Goal: Task Accomplishment & Management: Complete application form

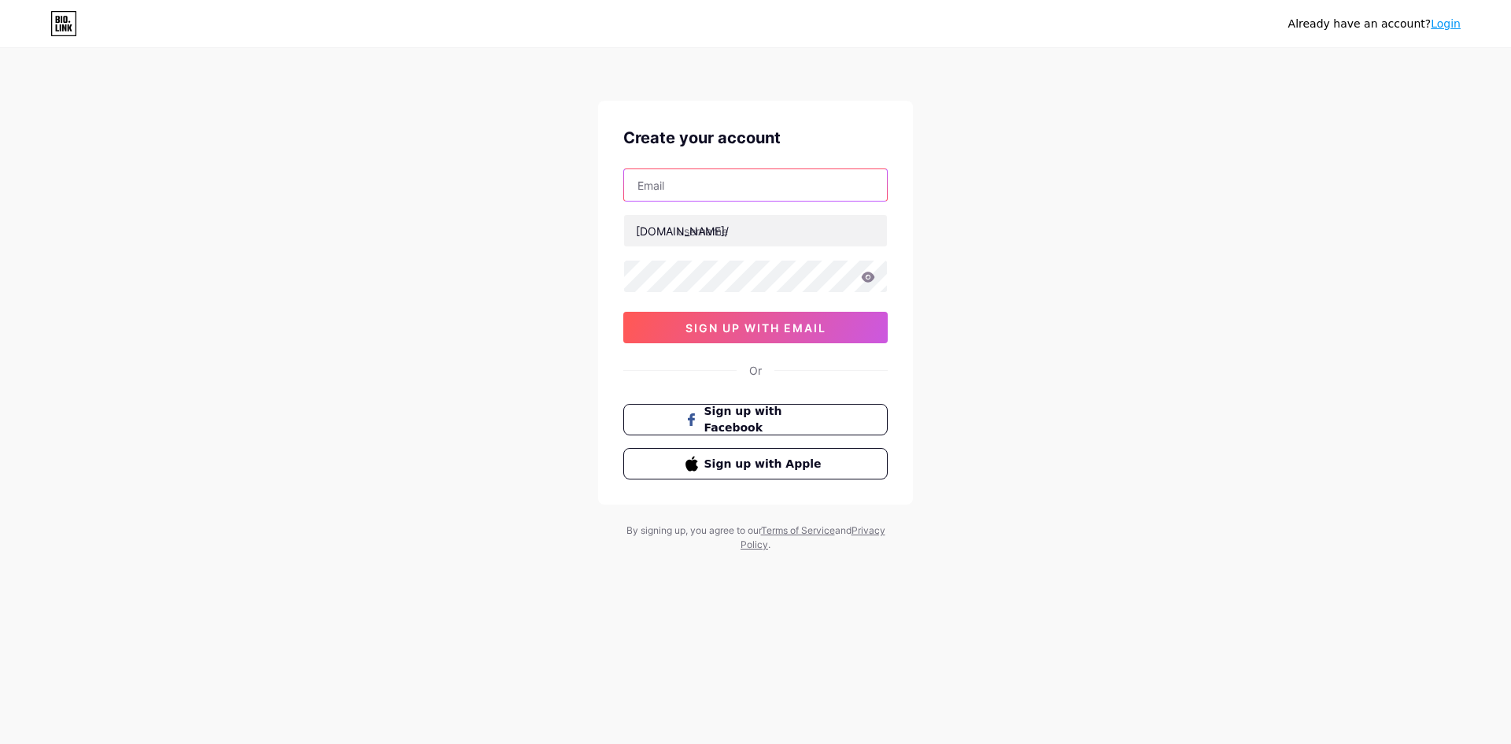
click at [723, 188] on input "text" at bounding box center [755, 184] width 263 height 31
type input "[EMAIL_ADDRESS][DOMAIN_NAME]"
click at [730, 246] on input "text" at bounding box center [755, 230] width 263 height 31
click at [730, 238] on input "text" at bounding box center [755, 230] width 263 height 31
paste input "weddingphotography"
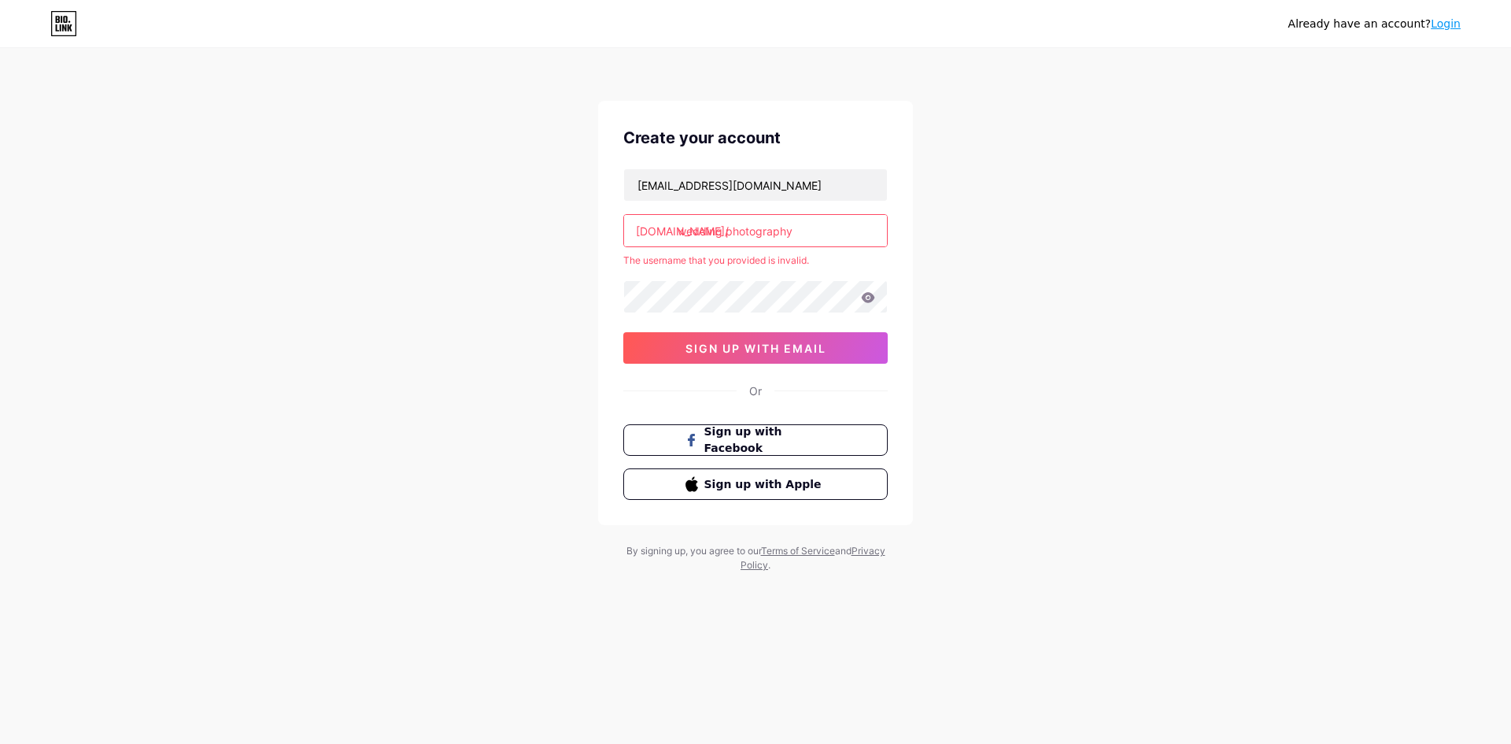
click at [845, 240] on input "wedding photography" at bounding box center [755, 230] width 263 height 31
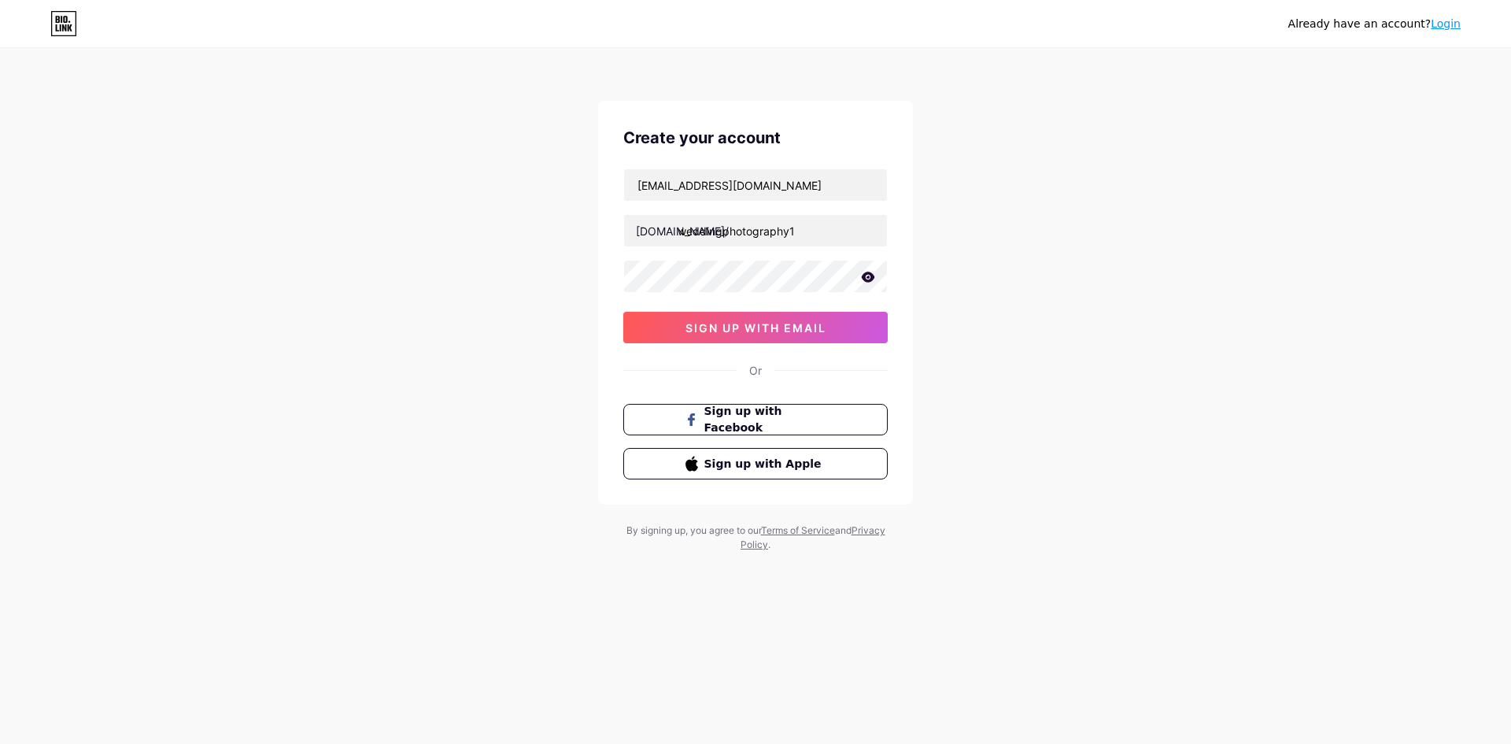
click at [996, 306] on div "Already have an account? Login Create your account [EMAIL_ADDRESS][DOMAIN_NAME]…" at bounding box center [755, 301] width 1511 height 602
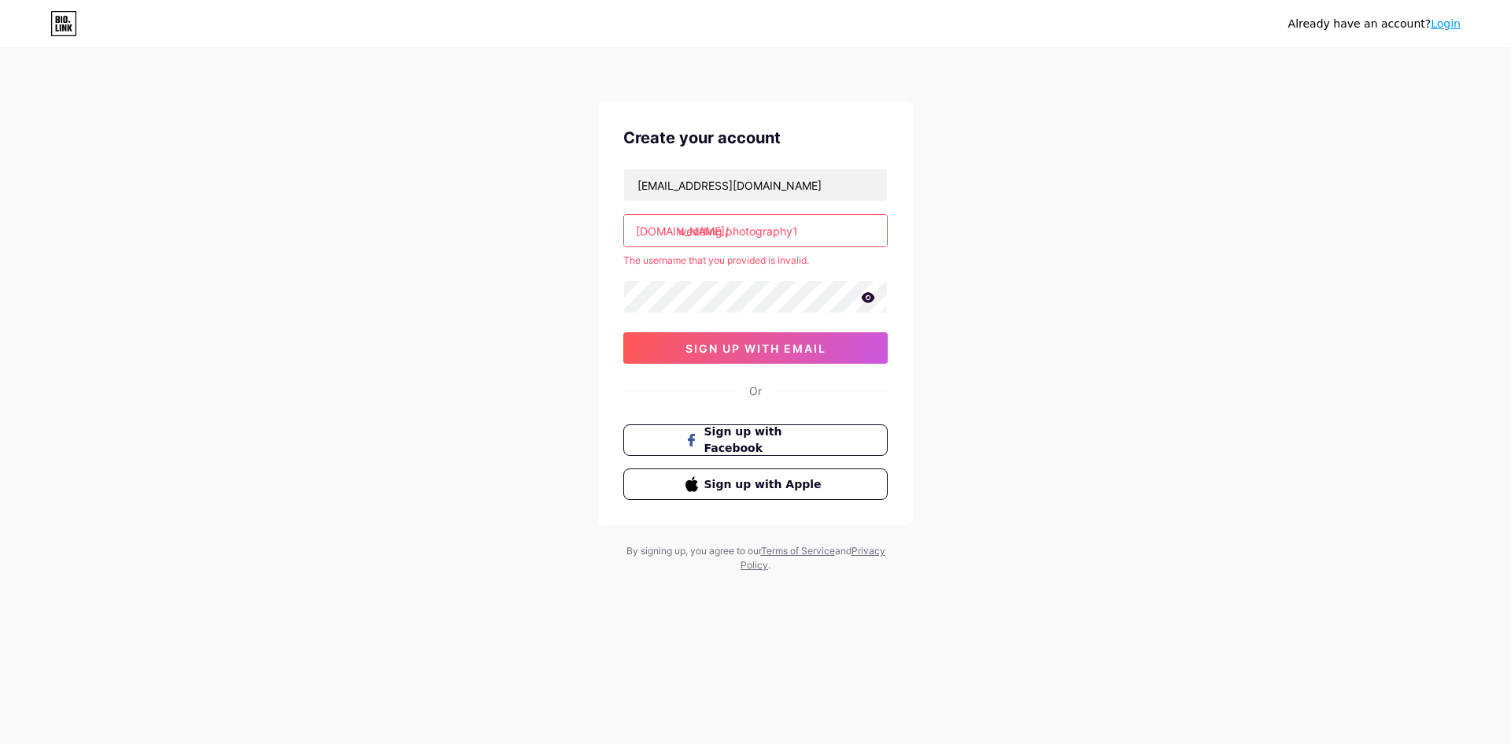
click at [823, 236] on input "wedding photography1" at bounding box center [755, 230] width 263 height 31
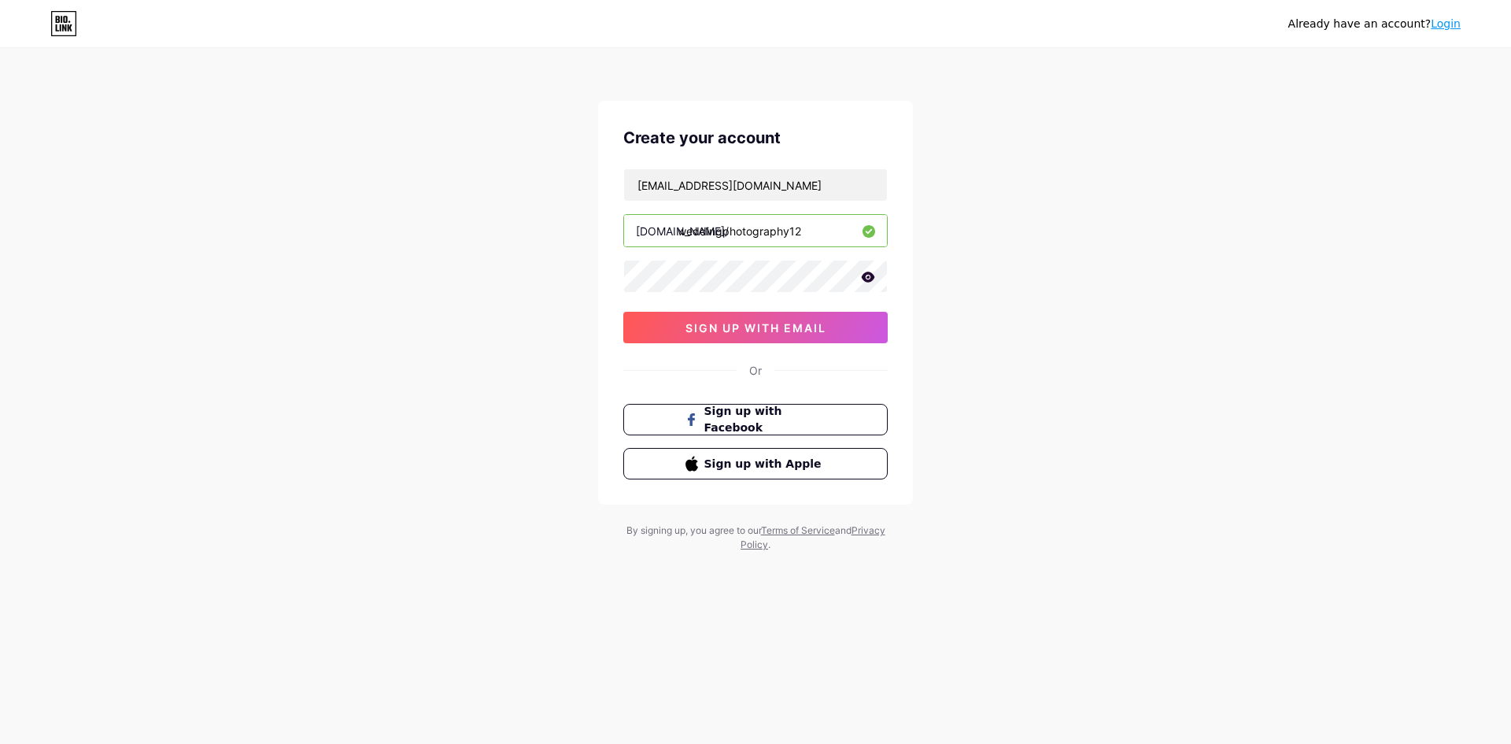
type input "weddingphotography12"
click at [914, 329] on div "Already have an account? Login Create your account [EMAIL_ADDRESS][DOMAIN_NAME]…" at bounding box center [755, 301] width 1511 height 602
click at [778, 329] on span "sign up with email" at bounding box center [756, 327] width 141 height 13
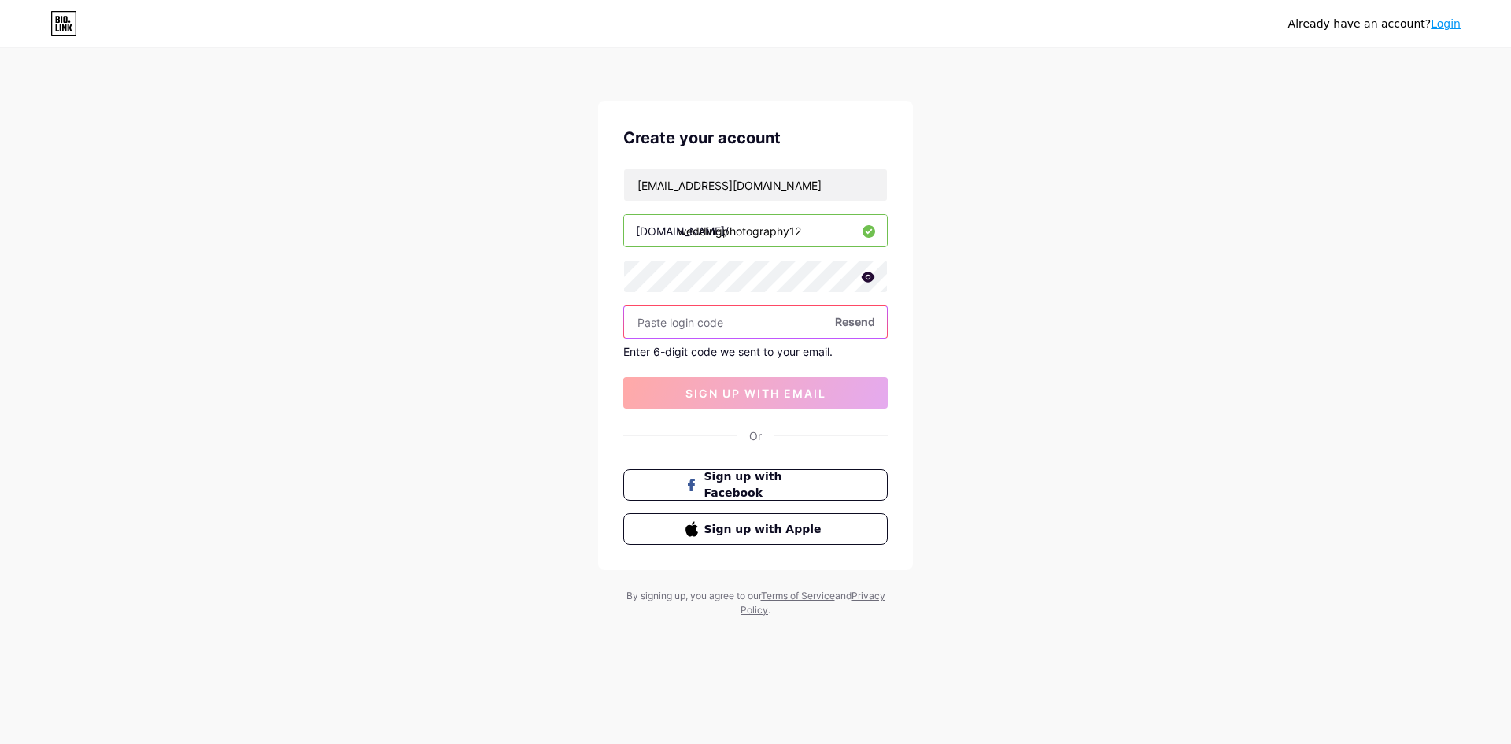
click at [795, 326] on input "text" at bounding box center [755, 321] width 263 height 31
paste input "496844"
type input "496844"
click at [758, 386] on span "sign up with email" at bounding box center [756, 392] width 141 height 13
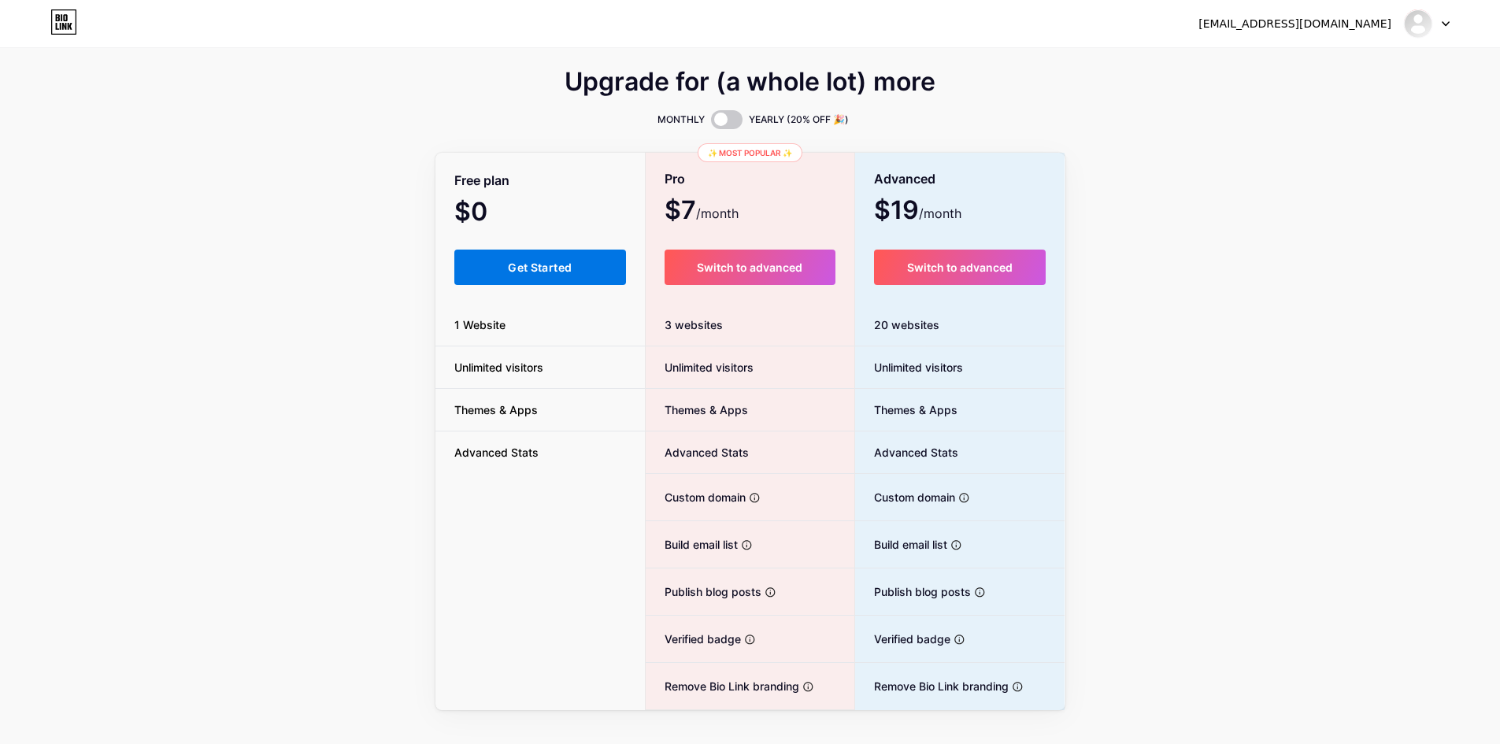
click at [543, 276] on button "Get Started" at bounding box center [540, 267] width 172 height 35
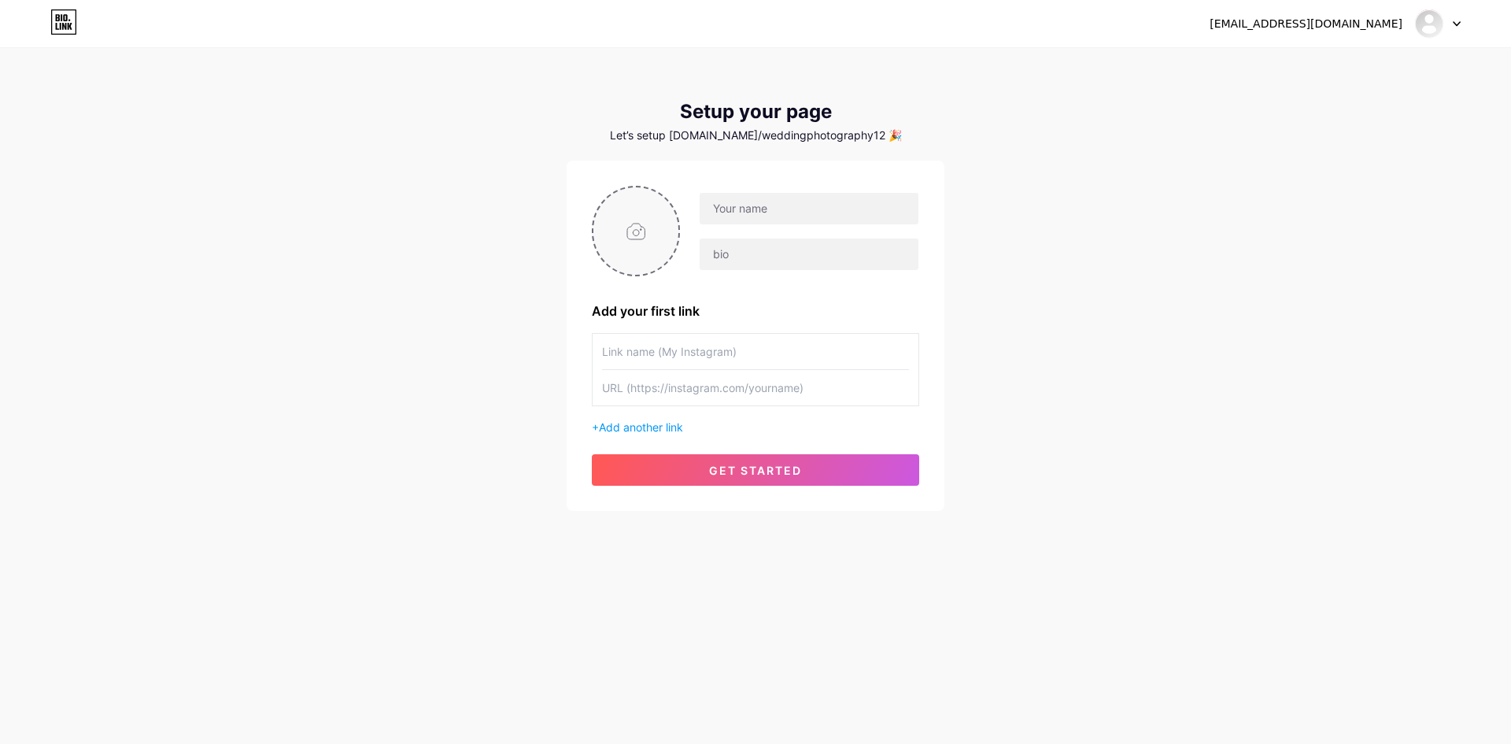
click at [655, 234] on input "file" at bounding box center [636, 230] width 85 height 87
type input "C:\fakepath\[PERSON_NAME] (2).png"
click at [775, 220] on input "text" at bounding box center [809, 208] width 219 height 31
type input "[EMAIL_ADDRESS][DOMAIN_NAME]"
click at [889, 210] on input "[EMAIL_ADDRESS][DOMAIN_NAME]" at bounding box center [809, 208] width 219 height 31
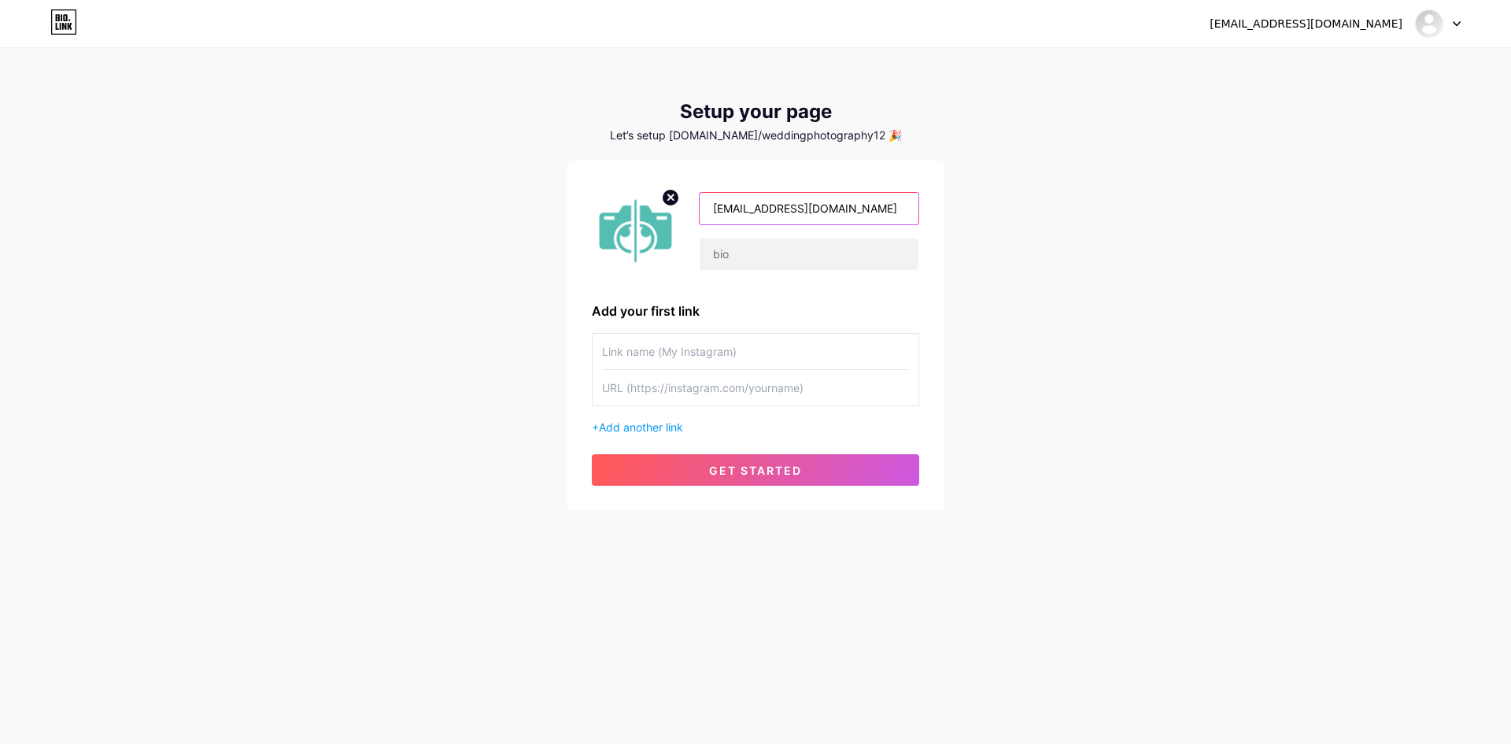
click at [889, 210] on input "[EMAIL_ADDRESS][DOMAIN_NAME]" at bounding box center [809, 208] width 219 height 31
click at [889, 210] on input "text" at bounding box center [809, 208] width 219 height 31
paste input "Wedding Photography"
type input "Wedding Photography"
click at [769, 256] on input "text" at bounding box center [809, 254] width 219 height 31
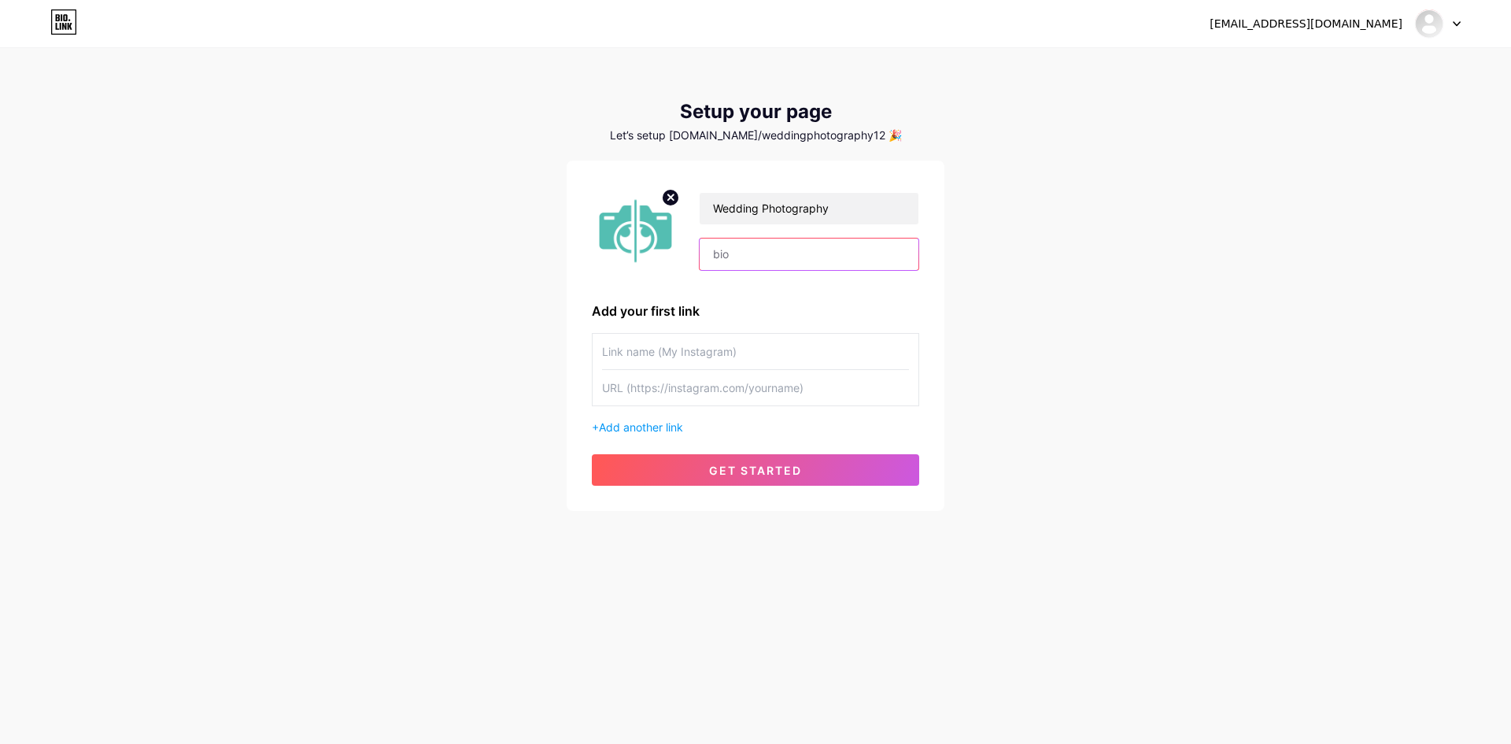
click at [764, 261] on input "text" at bounding box center [809, 254] width 219 height 31
paste input "HD PhotoEditor Online is a blog-style guide offering expert tips and location i…"
type input "HD PhotoEditor Online is a blog-style guide offering expert tips and location i…"
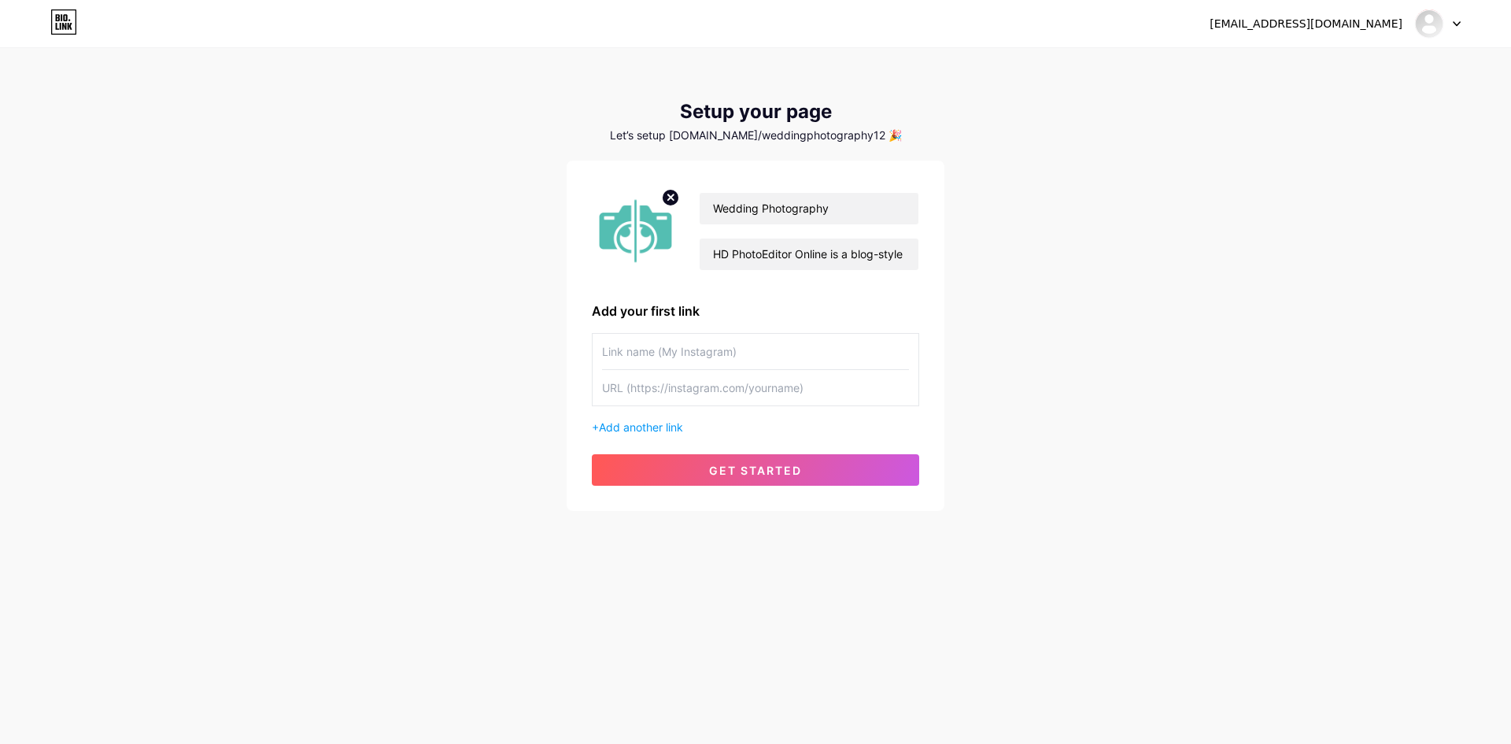
click at [688, 349] on input "text" at bounding box center [755, 351] width 307 height 35
paste input "Wedding Photography"
type input "Wedding Photography"
click at [654, 398] on input "text" at bounding box center [755, 387] width 307 height 35
paste input "[URL][DOMAIN_NAME]"
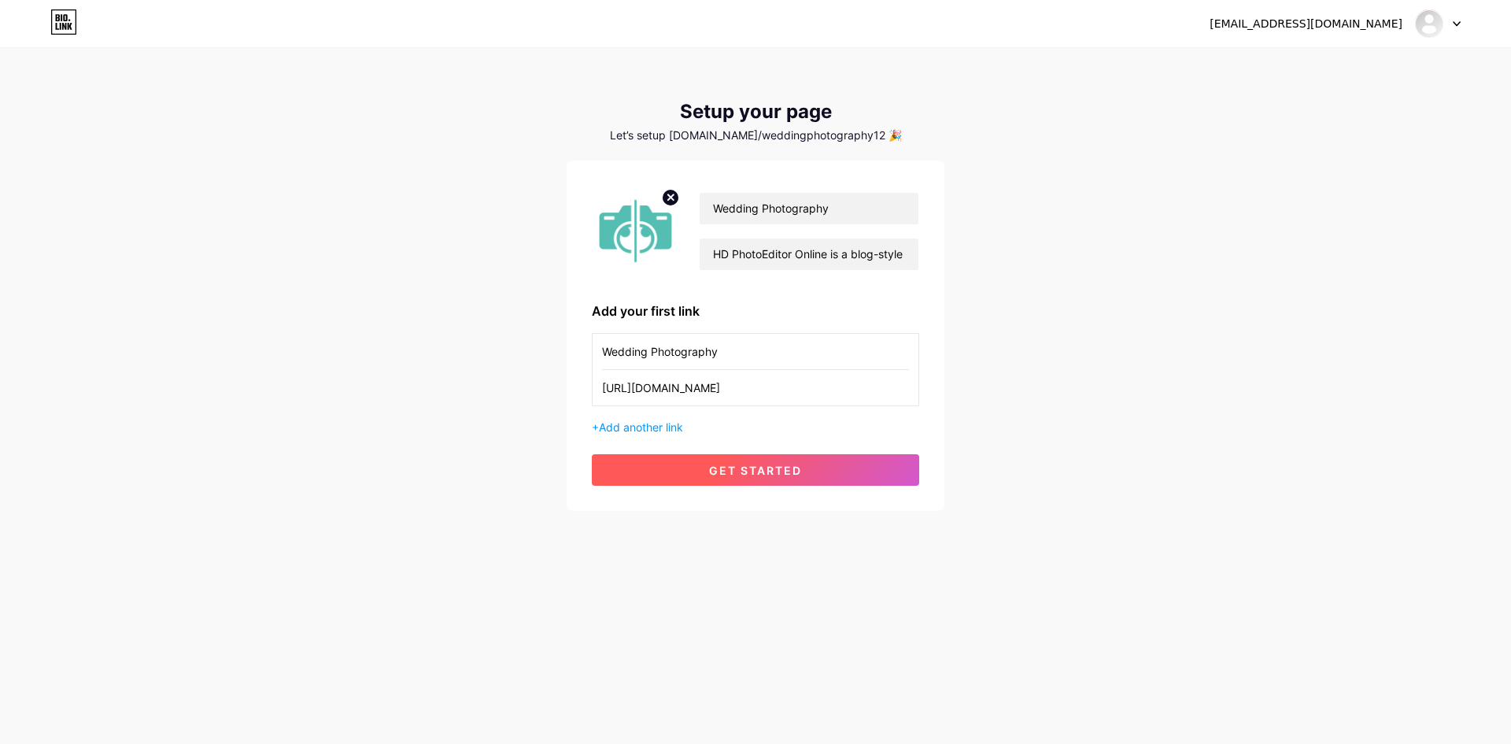
type input "[URL][DOMAIN_NAME]"
click at [753, 468] on span "get started" at bounding box center [755, 470] width 93 height 13
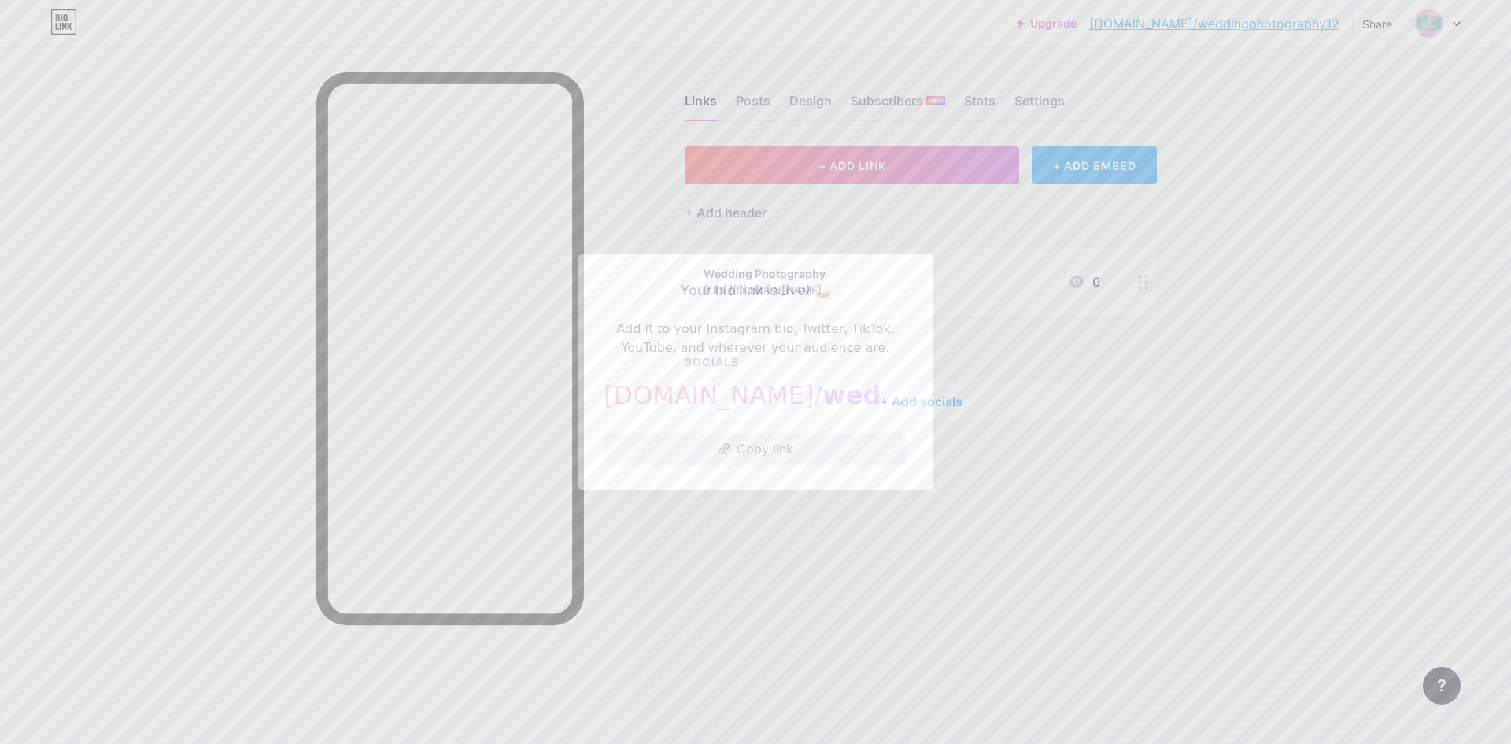
click at [735, 447] on button "Copy link" at bounding box center [756, 448] width 304 height 31
